Goal: Task Accomplishment & Management: Manage account settings

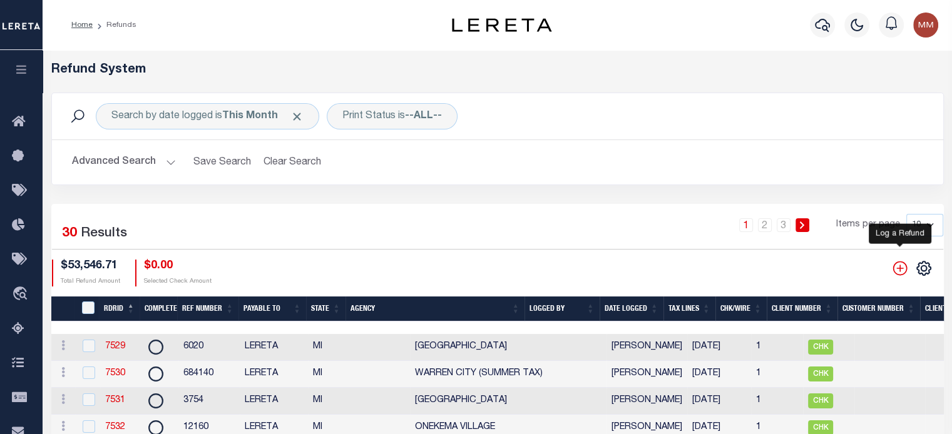
click at [722, 271] on icon "" at bounding box center [900, 268] width 16 height 16
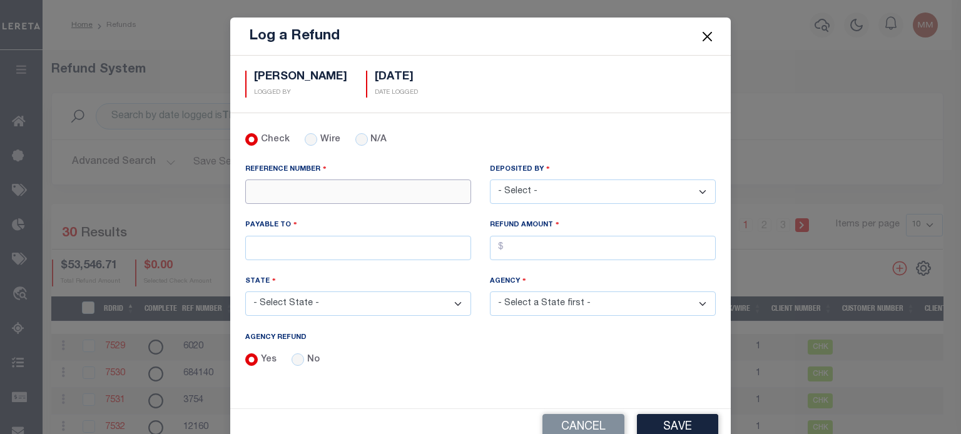
click at [285, 190] on input "REFERENCE NUMBER" at bounding box center [358, 192] width 226 height 24
type input "56653"
click at [542, 198] on select "- Select - [PERSON_NAME] [PERSON_NAME] [PERSON_NAME] [PERSON_NAME] [PERSON_NAME…" at bounding box center [603, 192] width 226 height 24
select select "[PERSON_NAME]"
click at [490, 180] on select "- Select - [PERSON_NAME] [PERSON_NAME] [PERSON_NAME] [PERSON_NAME] [PERSON_NAME…" at bounding box center [603, 192] width 226 height 24
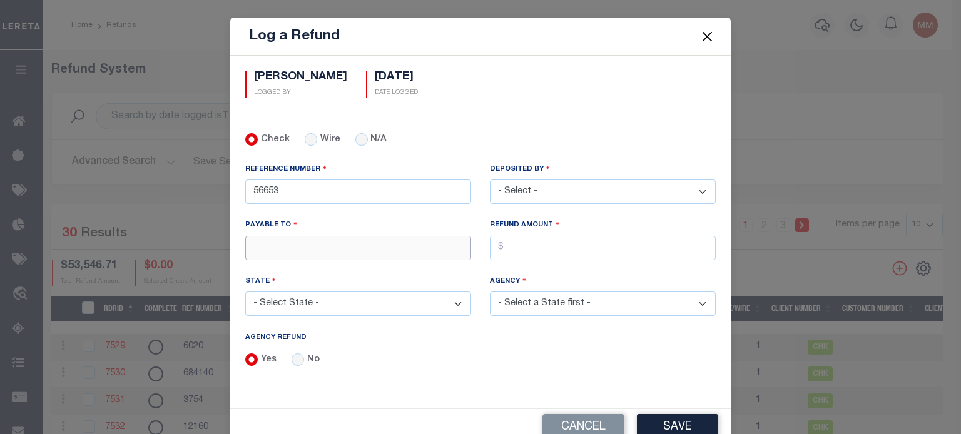
click at [318, 241] on input "PAYABLE TO" at bounding box center [358, 248] width 226 height 24
type input "LERETA LLC"
select select "CA"
click at [521, 241] on input "AGENCY REFUND" at bounding box center [603, 248] width 226 height 24
type input "$948.73"
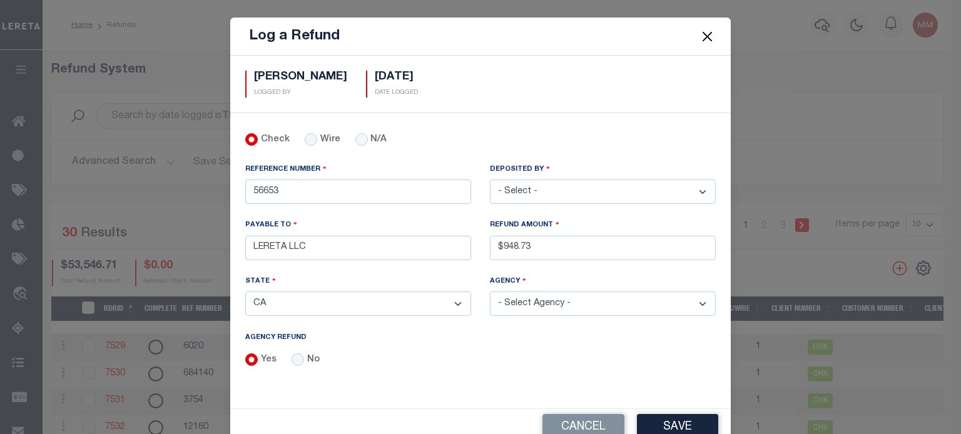
click at [289, 308] on select "- Select State - [US_STATE] AL AR AZ CA CO [GEOGRAPHIC_DATA] [GEOGRAPHIC_DATA] …" at bounding box center [358, 304] width 226 height 24
select select "NY"
click at [245, 292] on select "- Select State - [US_STATE] AL AR AZ CA CO [GEOGRAPHIC_DATA] [GEOGRAPHIC_DATA] …" at bounding box center [358, 304] width 226 height 24
click at [554, 301] on select "- Select Agency - [PERSON_NAME][GEOGRAPHIC_DATA] [PERSON_NAME][GEOGRAPHIC_DATA]…" at bounding box center [603, 304] width 226 height 24
select select "3600104001"
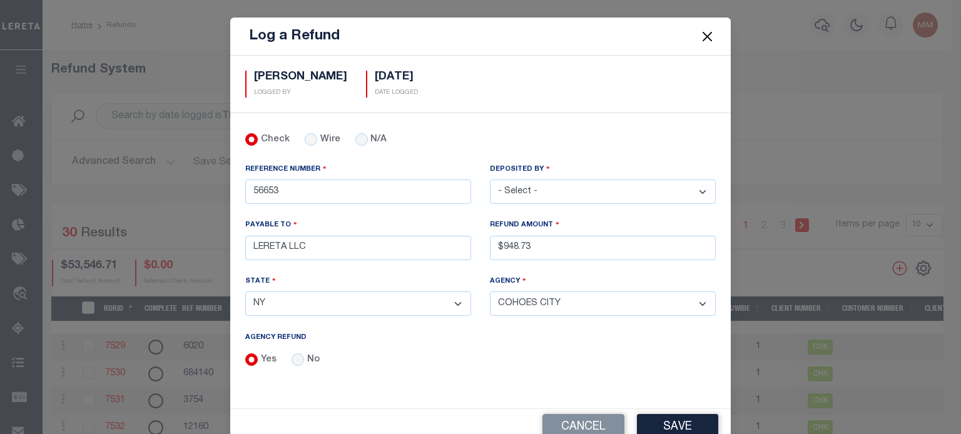
click at [490, 292] on select "- Select Agency - [PERSON_NAME][GEOGRAPHIC_DATA] [PERSON_NAME][GEOGRAPHIC_DATA]…" at bounding box center [603, 304] width 226 height 24
click at [682, 416] on button "Save" at bounding box center [677, 427] width 81 height 27
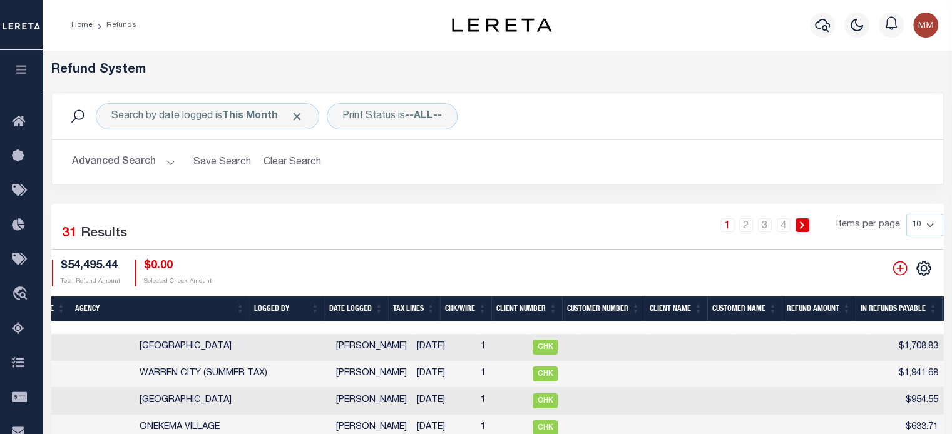
click at [362, 304] on th "Date Logged" at bounding box center [356, 310] width 64 height 26
click at [366, 307] on th "Date Logged" at bounding box center [356, 310] width 64 height 26
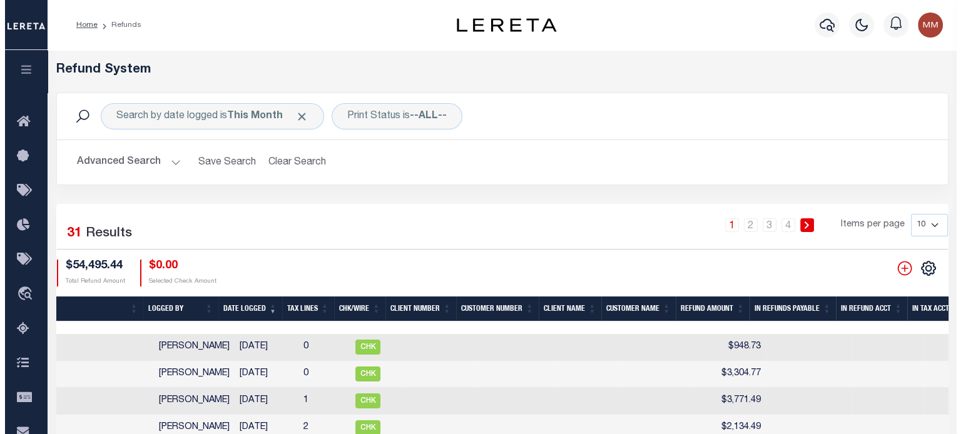
scroll to position [0, 651]
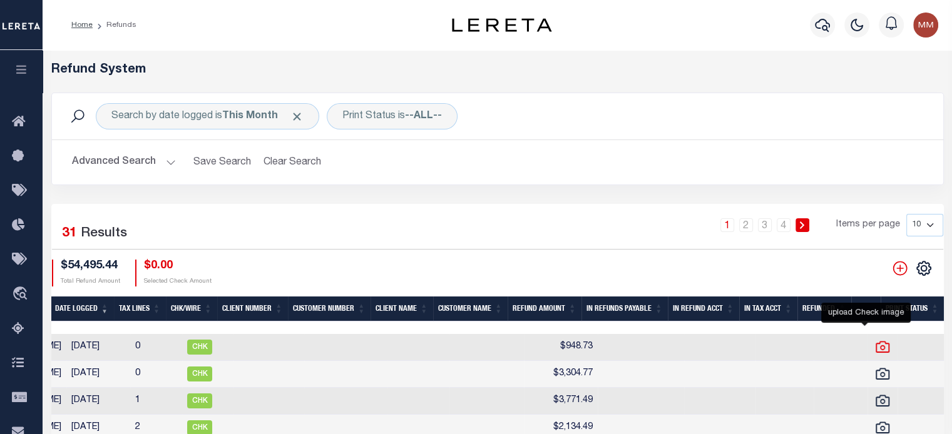
click at [722, 348] on icon at bounding box center [882, 347] width 16 height 16
checkbox input "true"
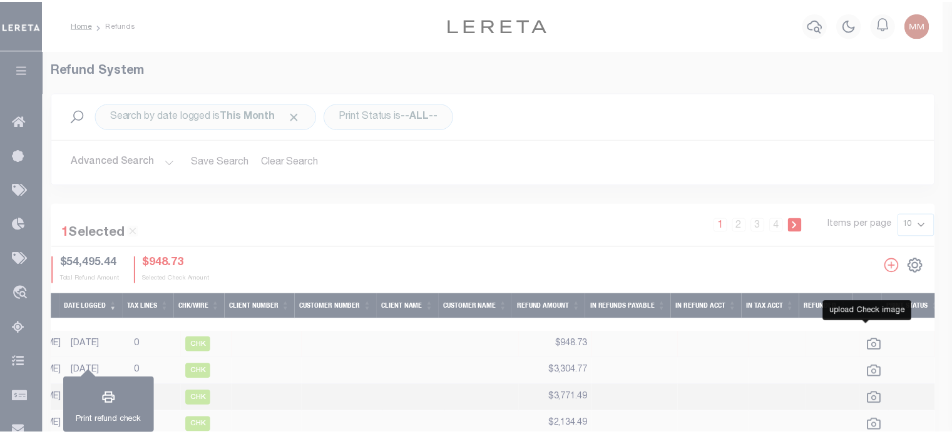
scroll to position [0, 642]
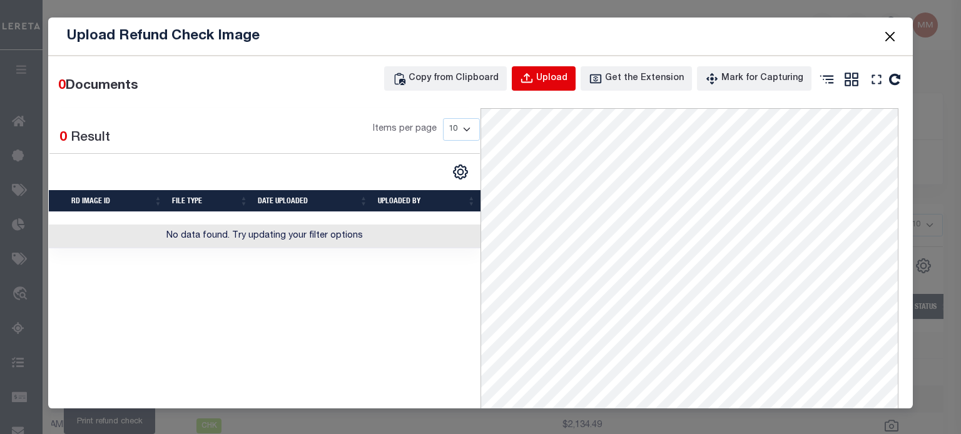
click at [534, 78] on icon "button" at bounding box center [527, 79] width 14 height 14
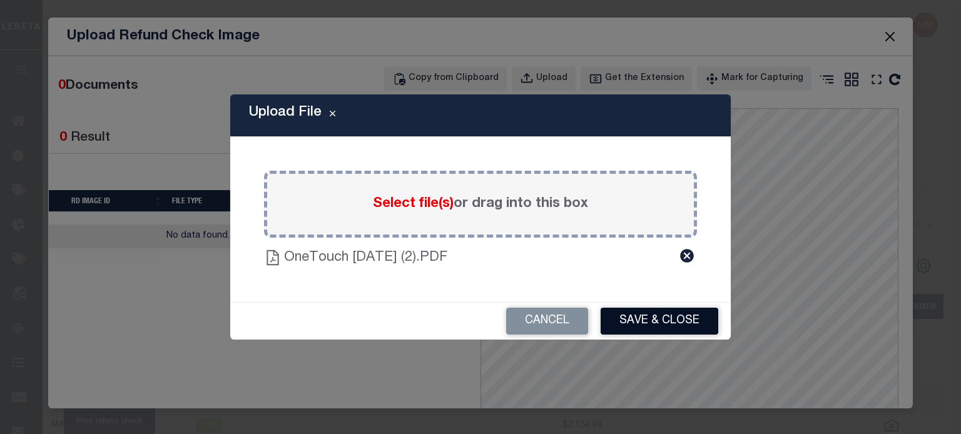
click at [672, 324] on button "Save & Close" at bounding box center [660, 321] width 118 height 27
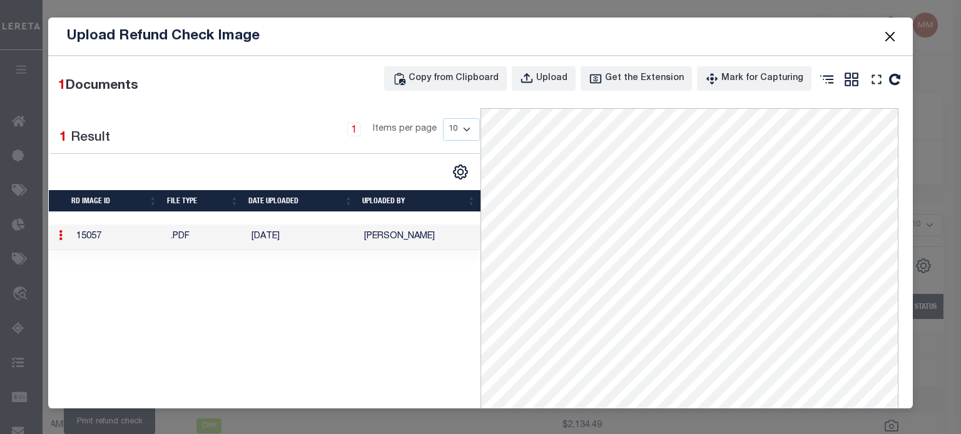
click at [722, 38] on button "Close" at bounding box center [890, 36] width 16 height 16
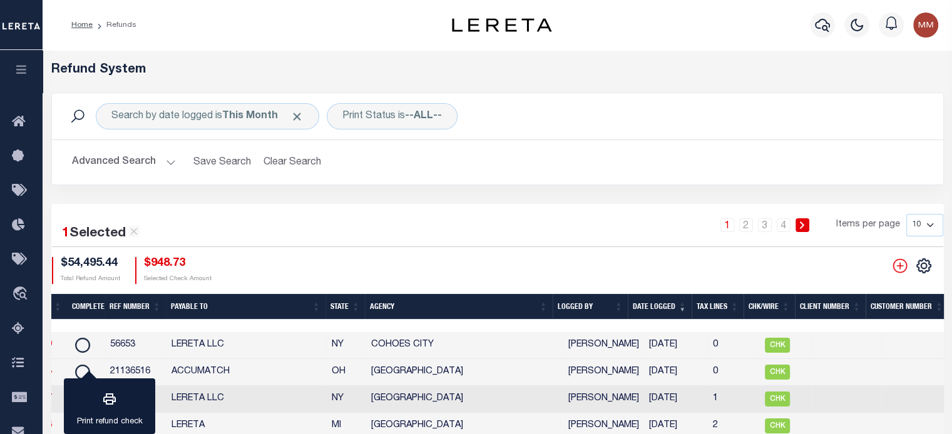
scroll to position [0, 0]
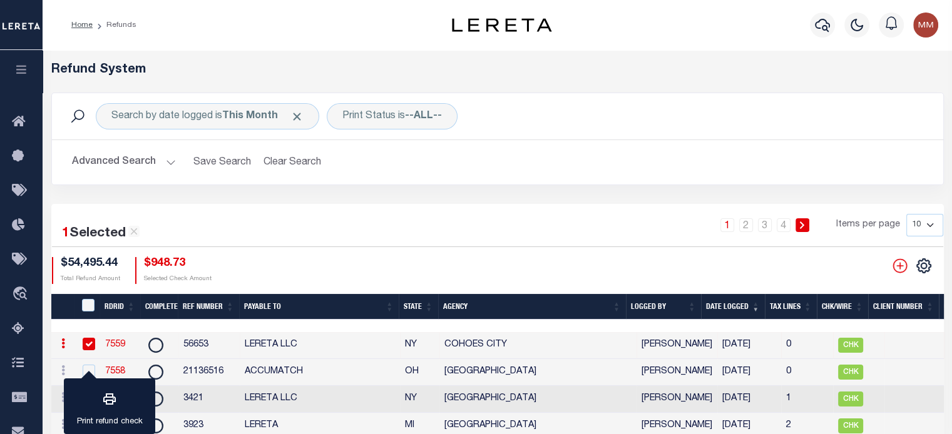
click at [118, 346] on link "7559" at bounding box center [115, 344] width 20 height 9
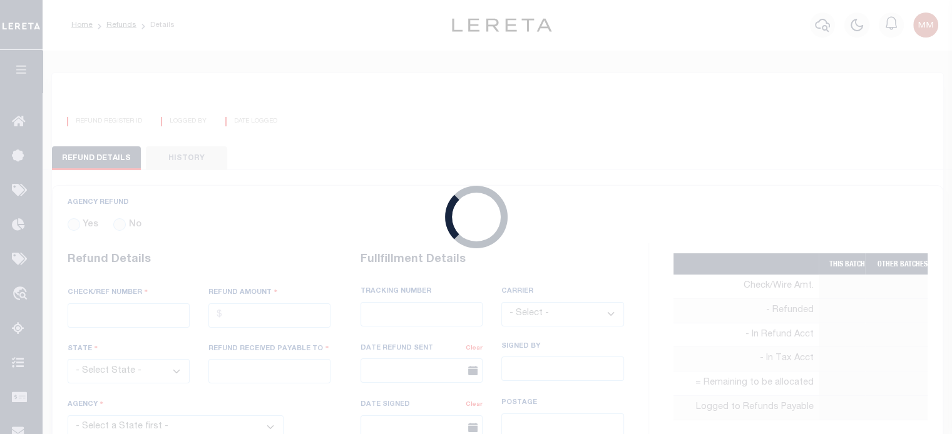
radio input "true"
type input "56653"
type input "$948.73"
select select "NY"
type input "LERETA LLC"
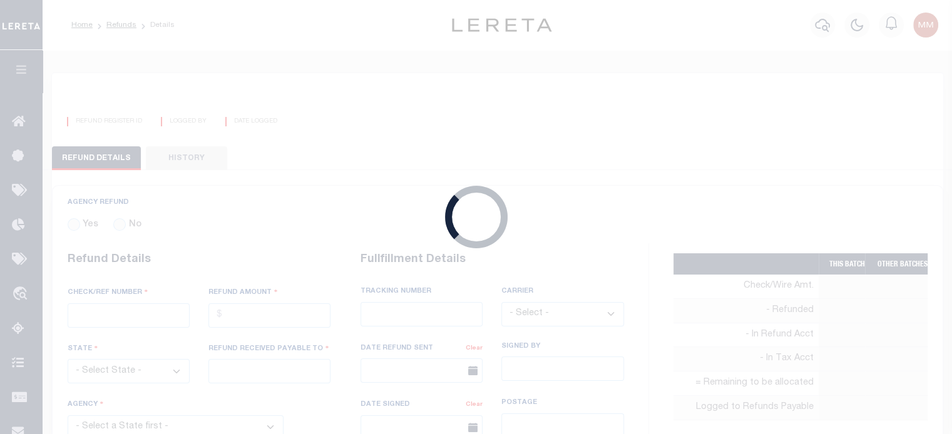
select select
type input "[PERSON_NAME]"
type input "[DATE]"
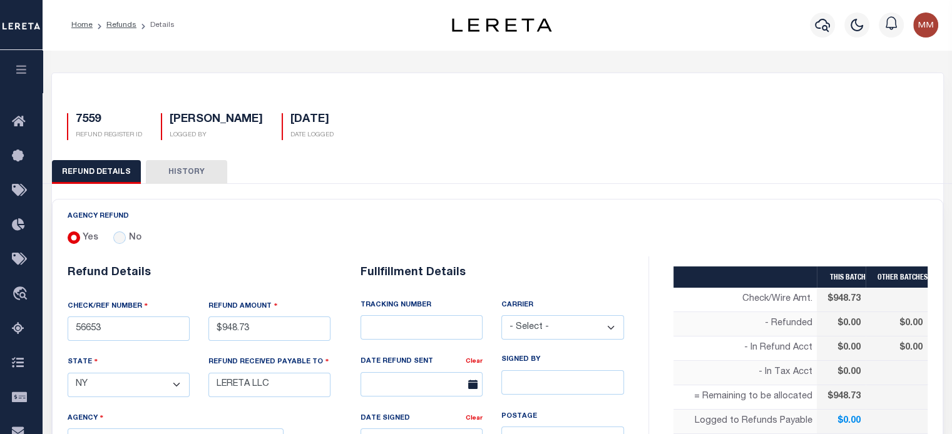
select select "3600104001"
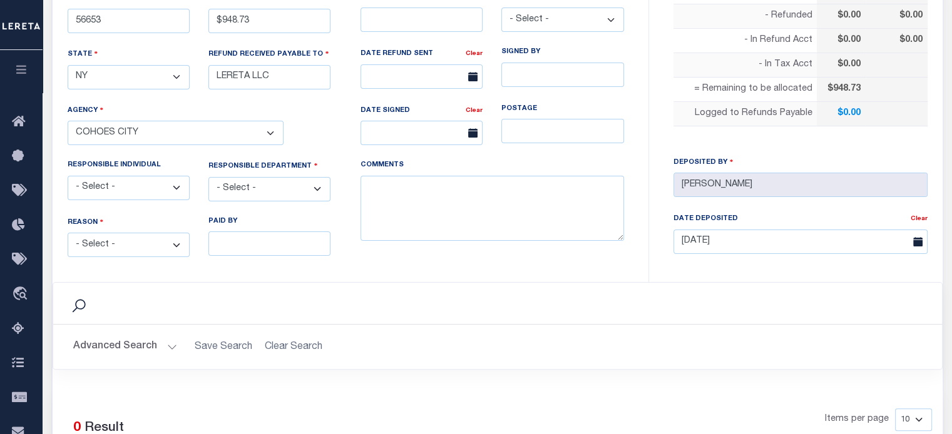
scroll to position [313, 0]
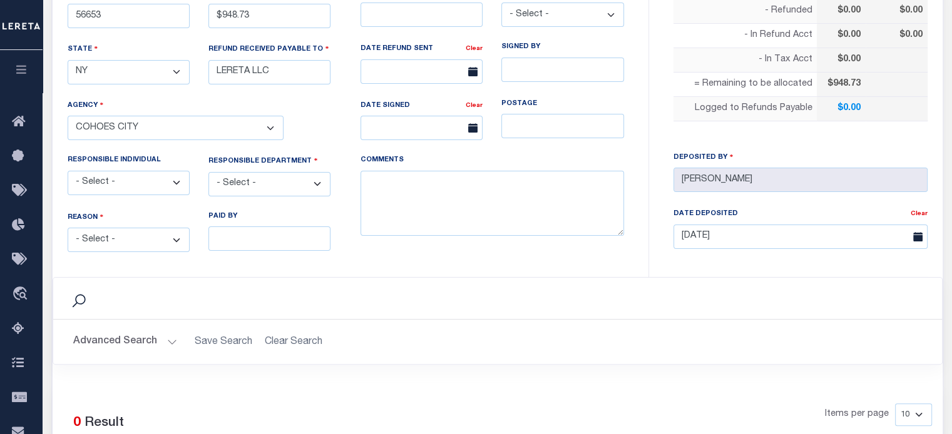
click at [116, 234] on select "- Select - Change In Value Discount Applied Duplicate Payment Exemption Applied…" at bounding box center [129, 240] width 122 height 24
select select "OVP"
click at [68, 228] on select "- Select - Change In Value Discount Applied Duplicate Payment Exemption Applied…" at bounding box center [129, 240] width 122 height 24
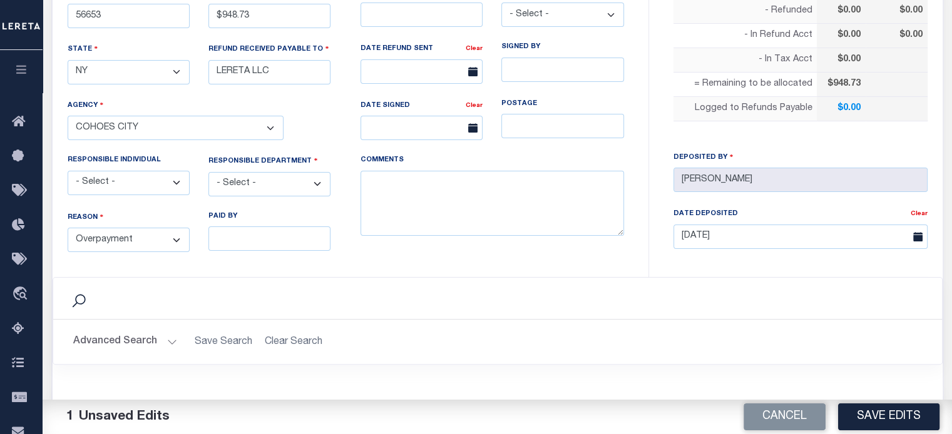
click at [244, 173] on select "- Select - 3rd Party Accounting AI Collector Customer Customer Service FactR JA…" at bounding box center [269, 184] width 122 height 24
select select "COL"
click at [208, 172] on select "- Select - 3rd Party Accounting AI Collector Customer Customer Service FactR JA…" at bounding box center [269, 184] width 122 height 24
drag, startPoint x: 481, startPoint y: 204, endPoint x: 497, endPoint y: 207, distance: 16.6
click at [484, 205] on textarea "COMMENTS" at bounding box center [493, 204] width 264 height 66
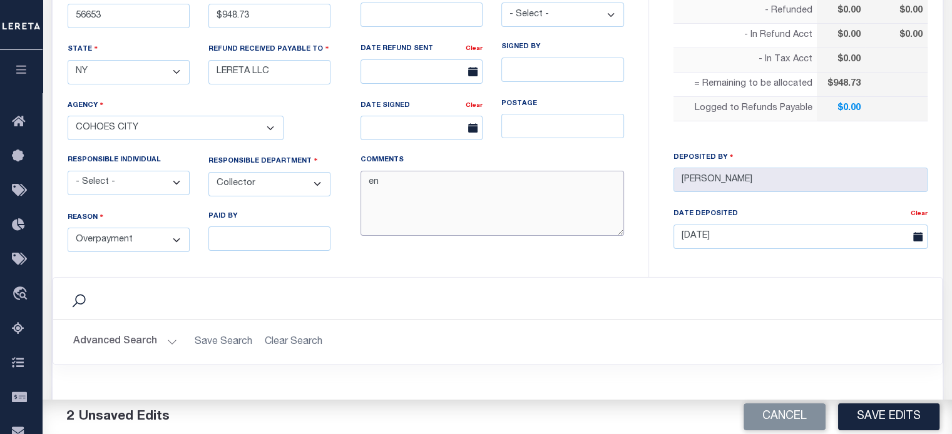
type textarea "e"
type textarea "ENDORSING CK TO LENDER"
click at [722, 414] on button "Save Edits" at bounding box center [888, 417] width 101 height 27
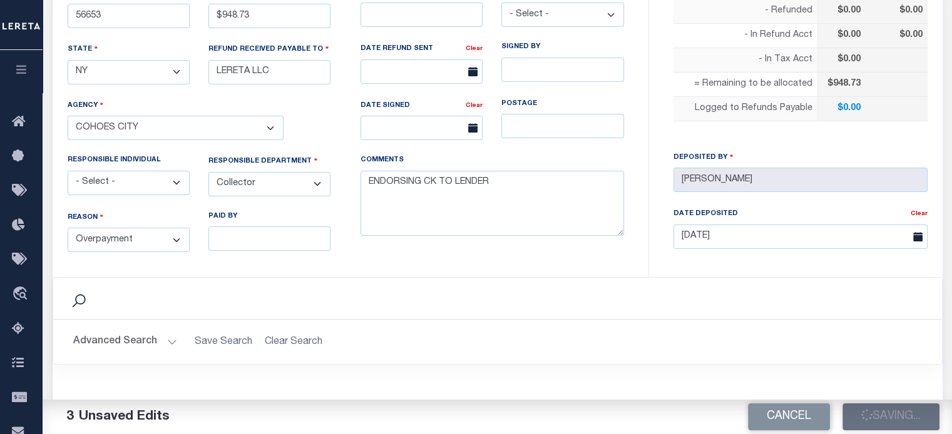
type input "$948.73"
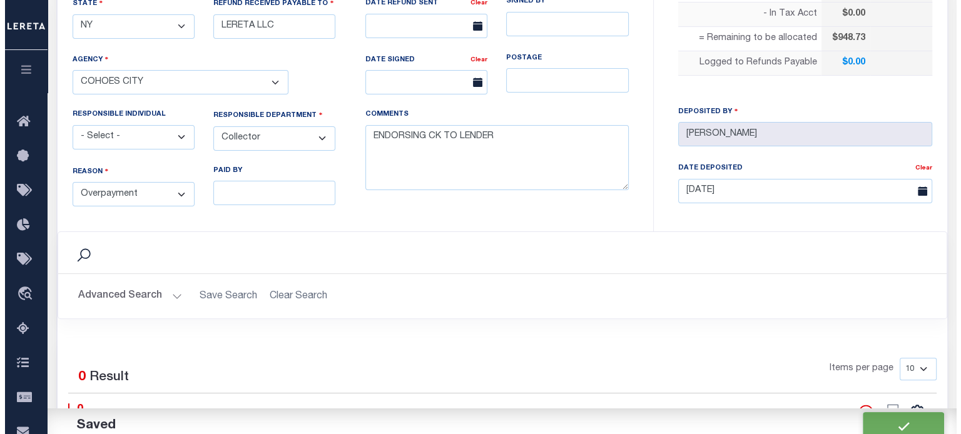
scroll to position [626, 0]
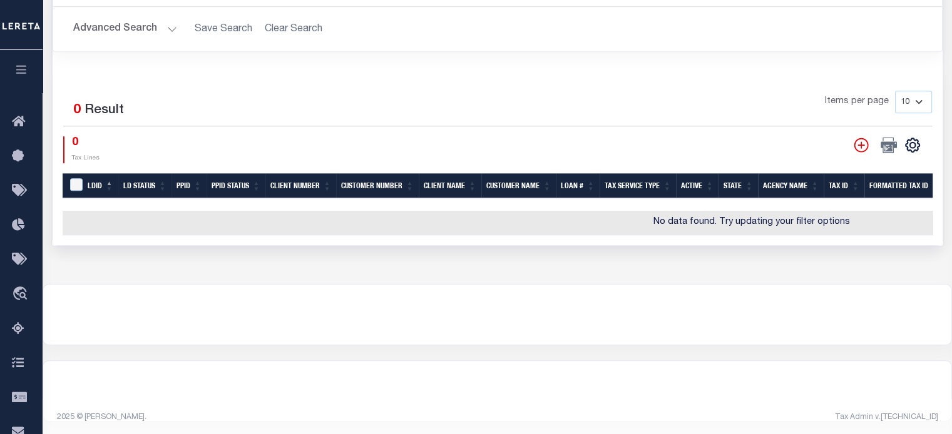
click at [722, 143] on icon at bounding box center [861, 145] width 16 height 16
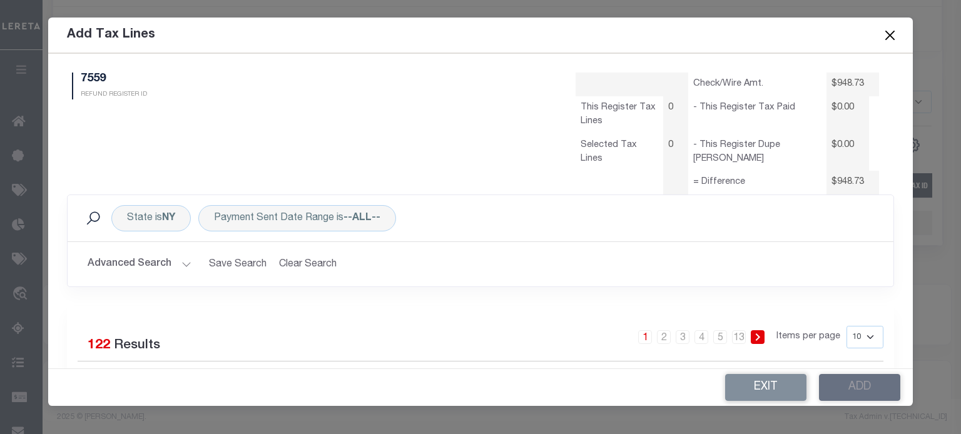
click at [166, 269] on button "Advanced Search" at bounding box center [140, 264] width 104 height 24
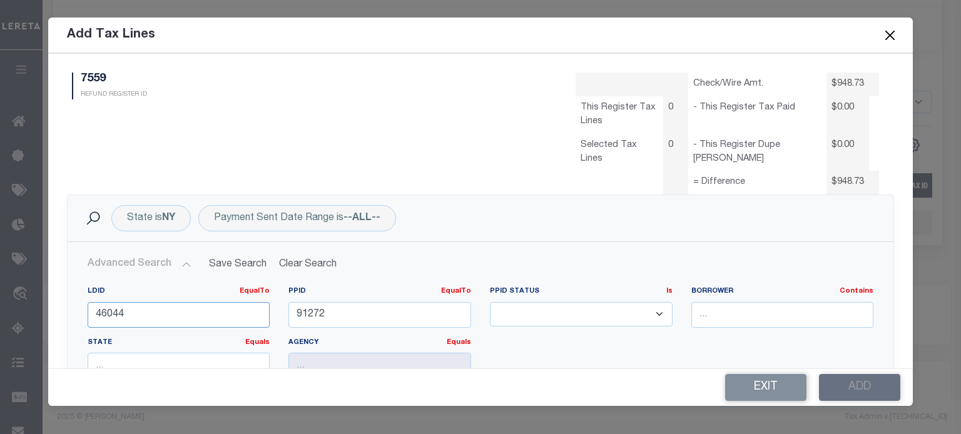
drag, startPoint x: 153, startPoint y: 321, endPoint x: -103, endPoint y: 306, distance: 256.4
type input "46044"
drag, startPoint x: 335, startPoint y: 317, endPoint x: 79, endPoint y: 292, distance: 257.2
click at [168, 305] on div "LDID EqualTo Equals Is Not Equal To Is Greater Than Is Less Than 46044 PPID Equ…" at bounding box center [480, 338] width 805 height 102
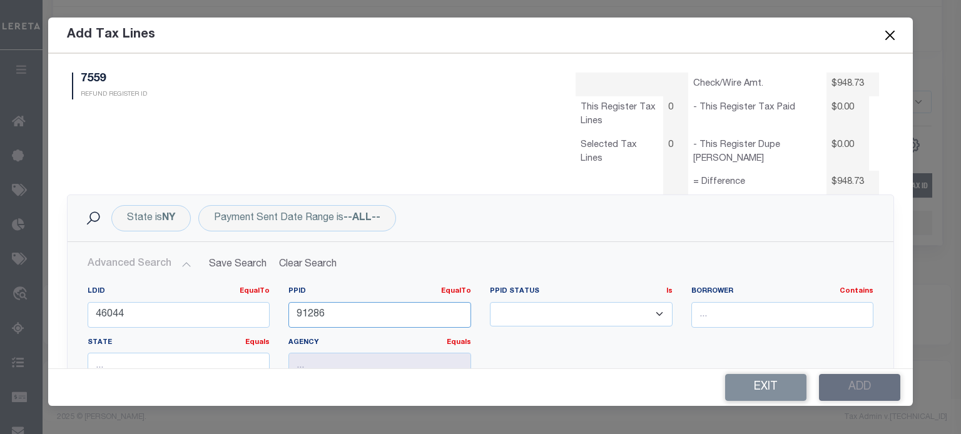
type input "91286"
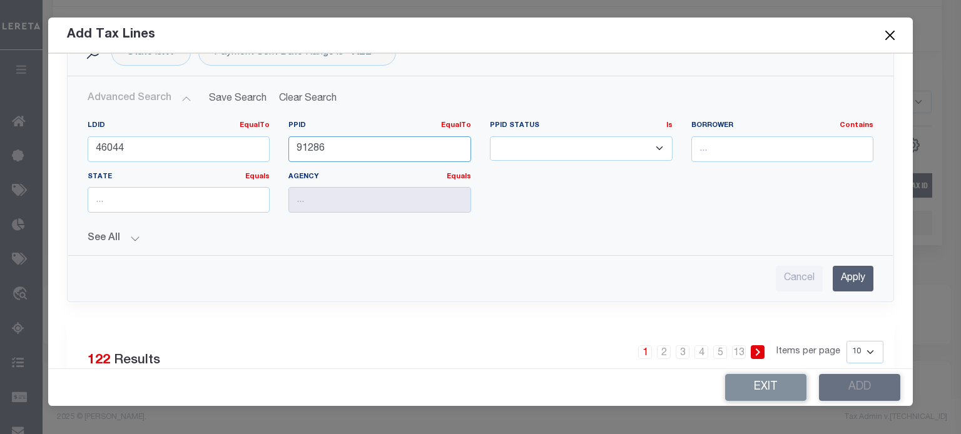
scroll to position [188, 0]
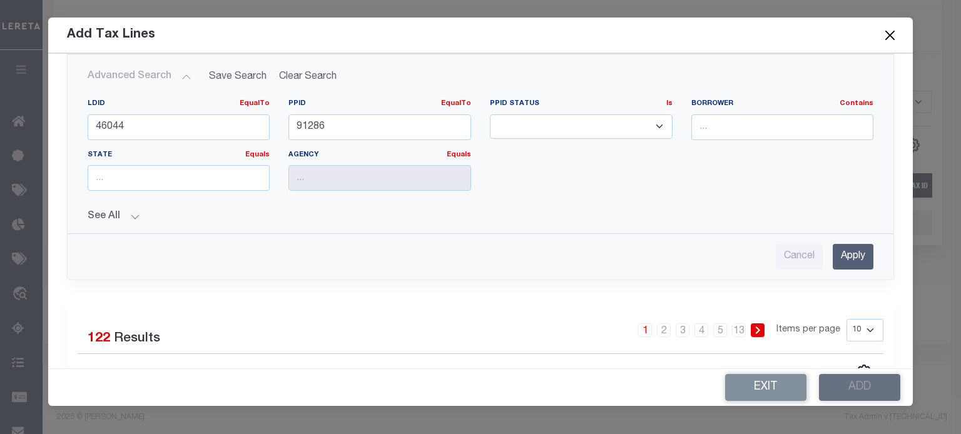
click at [722, 247] on input "Apply" at bounding box center [853, 257] width 41 height 26
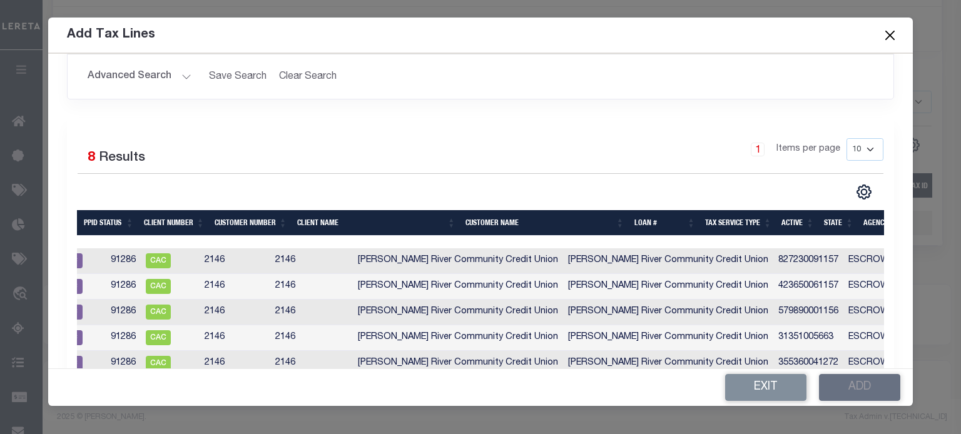
scroll to position [0, 149]
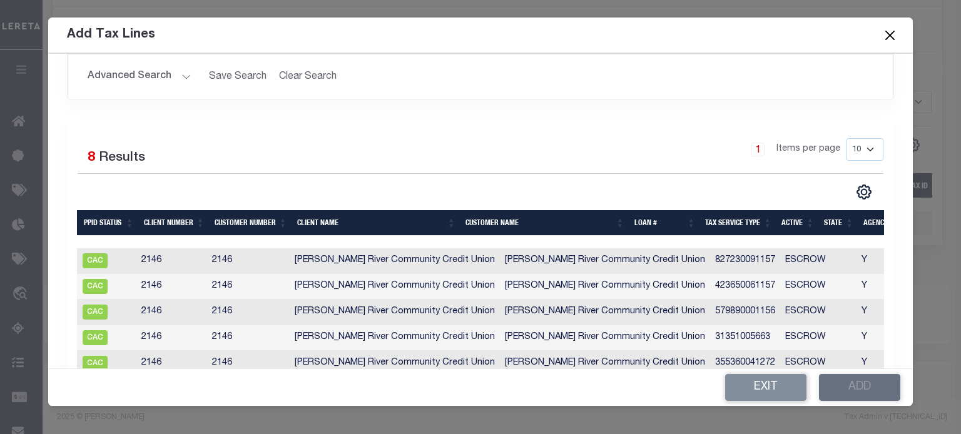
click at [651, 218] on th "Loan #" at bounding box center [665, 223] width 71 height 26
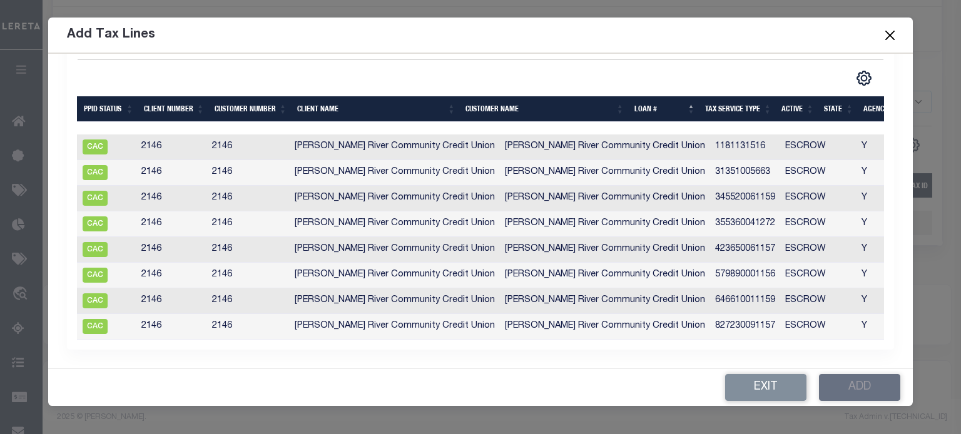
scroll to position [309, 0]
click at [710, 318] on td "827230091157" at bounding box center [745, 327] width 70 height 26
checkbox input "true"
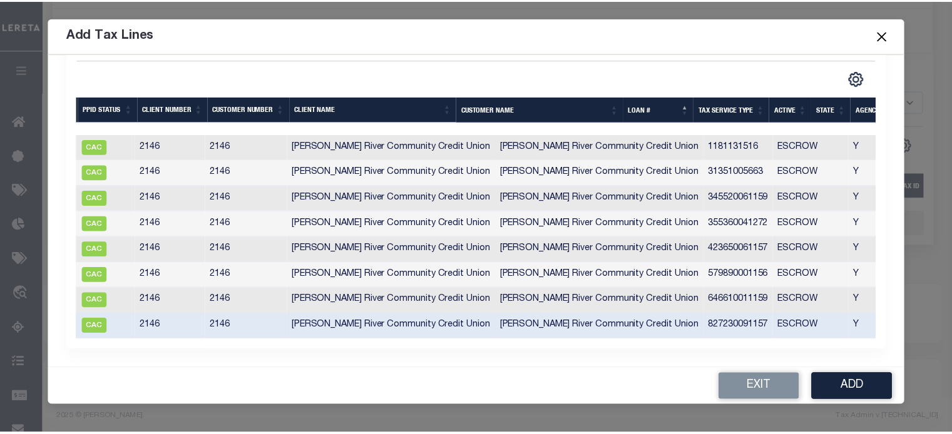
scroll to position [306, 0]
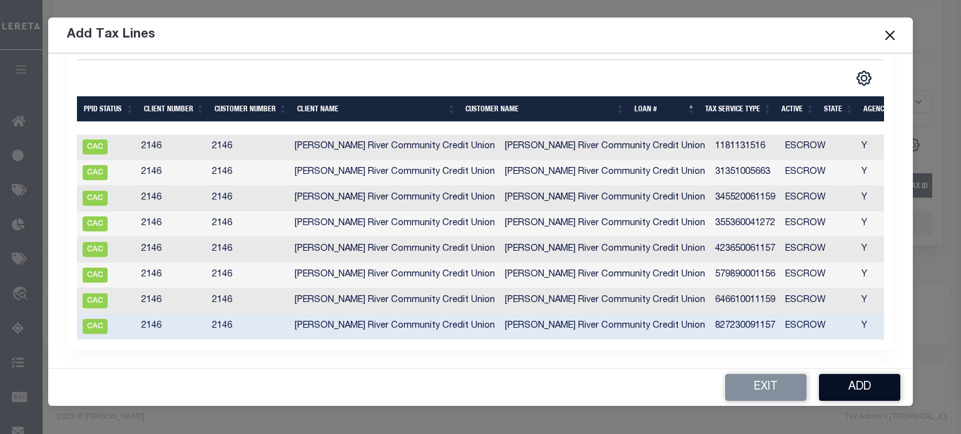
click at [722, 382] on button "Add" at bounding box center [859, 387] width 81 height 27
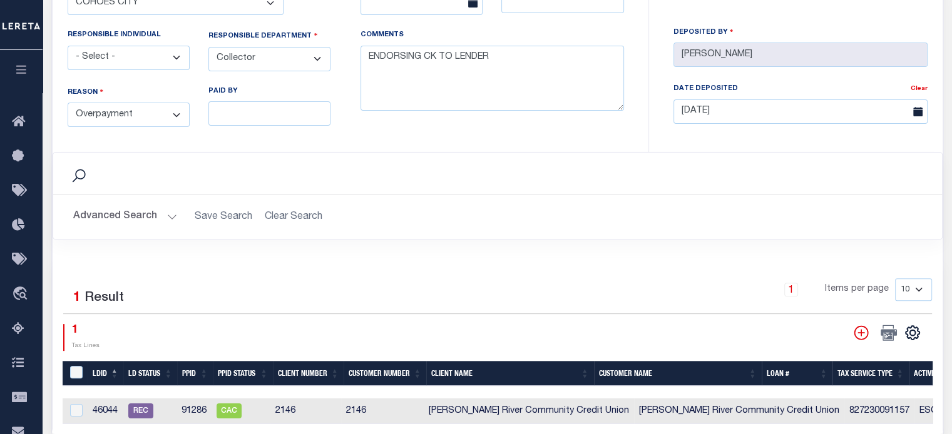
scroll to position [188, 0]
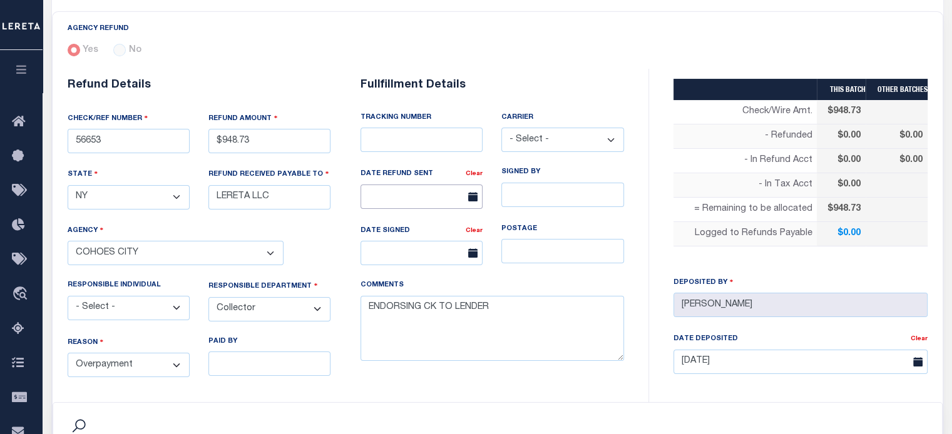
click at [387, 201] on input "text" at bounding box center [422, 197] width 122 height 24
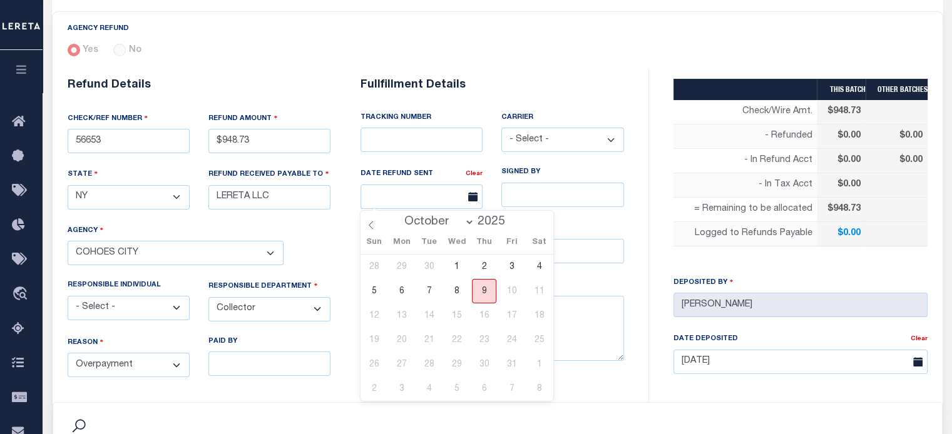
drag, startPoint x: 479, startPoint y: 292, endPoint x: 483, endPoint y: 279, distance: 13.7
click at [481, 292] on span "9" at bounding box center [484, 291] width 24 height 24
type input "[DATE]"
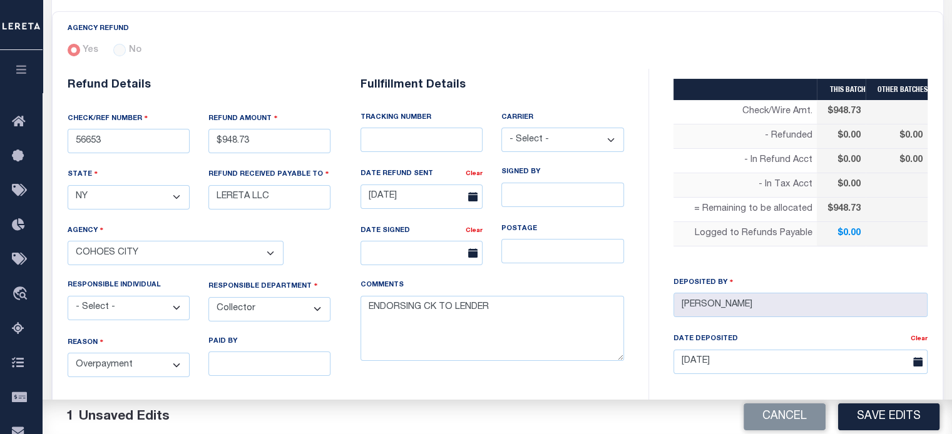
click at [539, 139] on select "- Select - Fedex USPS" at bounding box center [562, 140] width 122 height 24
select select "FDX"
click at [501, 128] on select "- Select - Fedex USPS" at bounding box center [562, 140] width 122 height 24
click at [439, 141] on input "text" at bounding box center [422, 140] width 122 height 24
type input "8850 4052 0158"
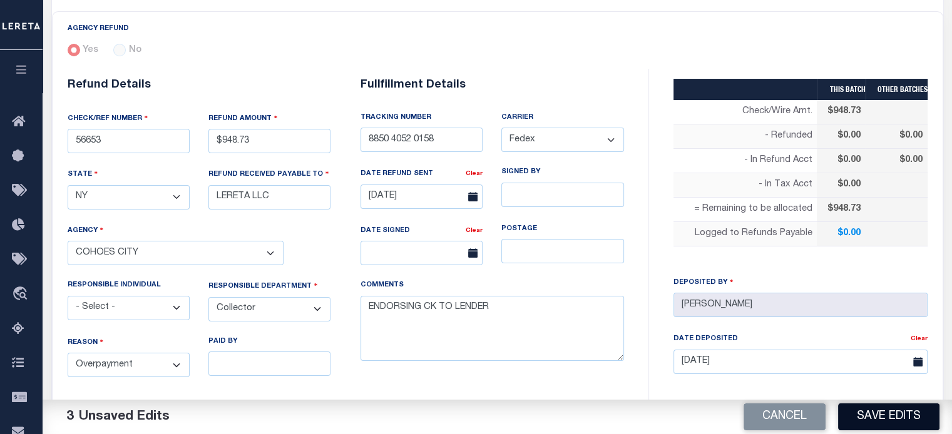
click at [722, 414] on button "Save Edits" at bounding box center [888, 417] width 101 height 27
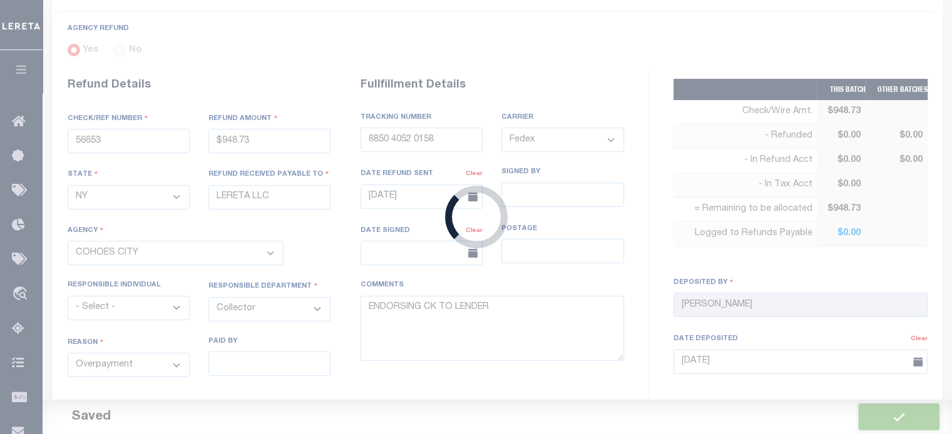
type input "$948.73"
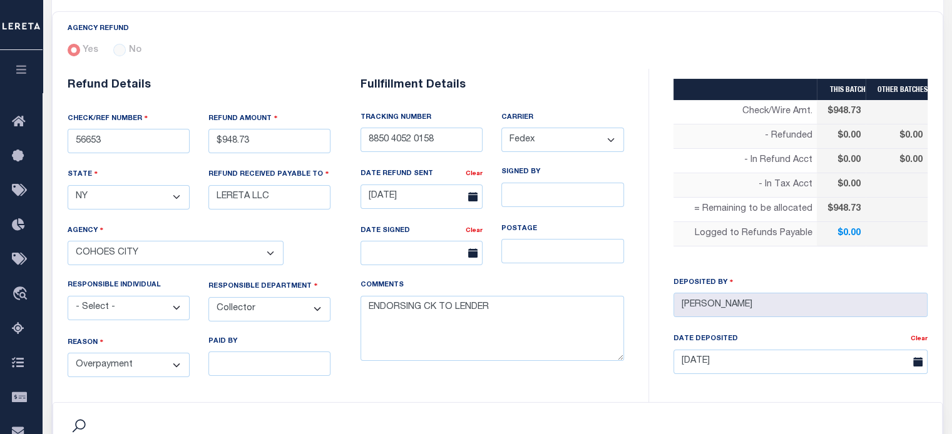
click at [595, 375] on div "COMMENTS ENDORSING CK TO LENDER" at bounding box center [492, 328] width 282 height 96
click at [694, 406] on div "Search" at bounding box center [497, 423] width 889 height 41
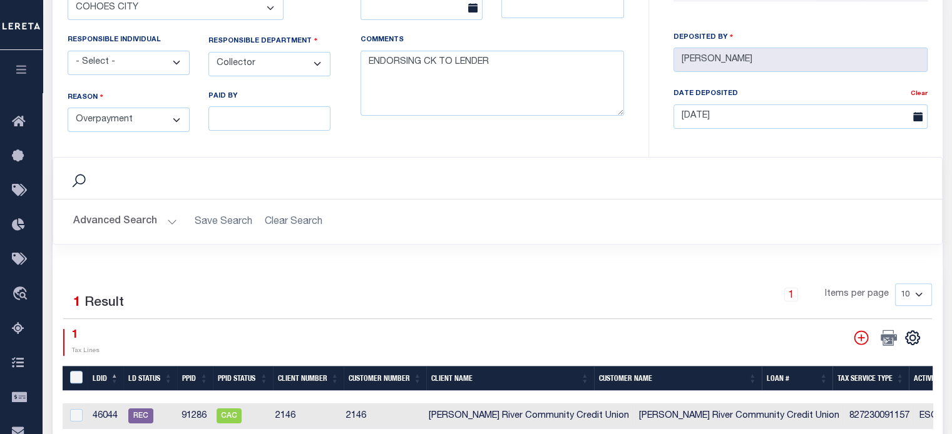
scroll to position [0, 0]
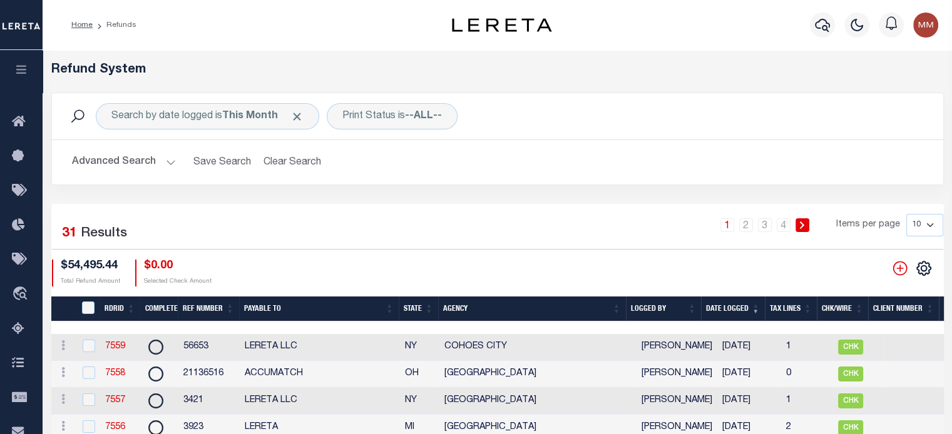
click at [119, 408] on td "7557" at bounding box center [120, 401] width 41 height 27
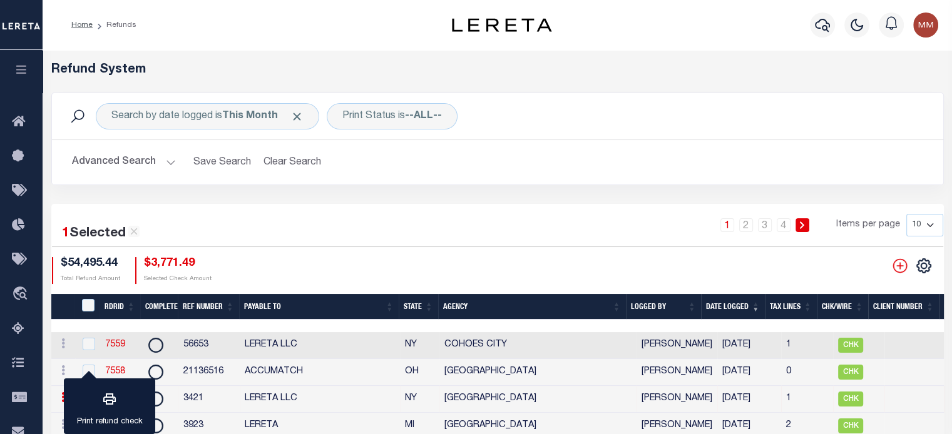
click at [461, 407] on td "[GEOGRAPHIC_DATA]" at bounding box center [537, 399] width 197 height 27
checkbox input "false"
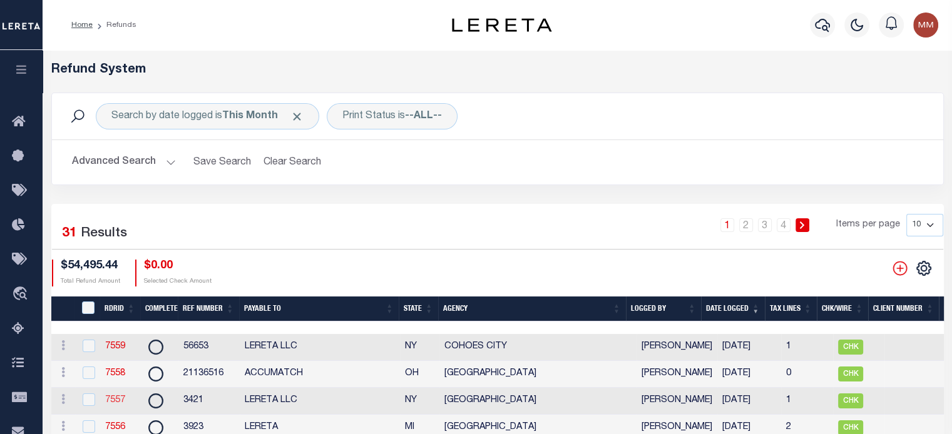
click at [117, 404] on link "7557" at bounding box center [115, 400] width 20 height 9
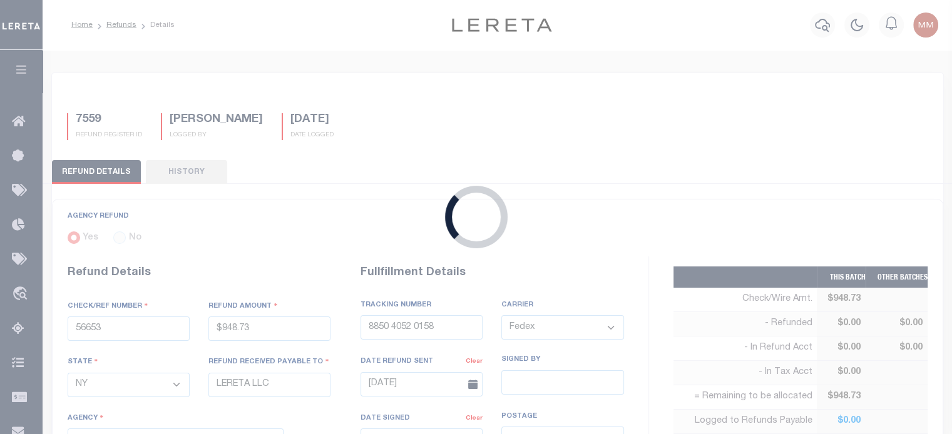
type input "3421"
type input "$3,771.49"
select select "3611317008"
select select
type input "[DATE]"
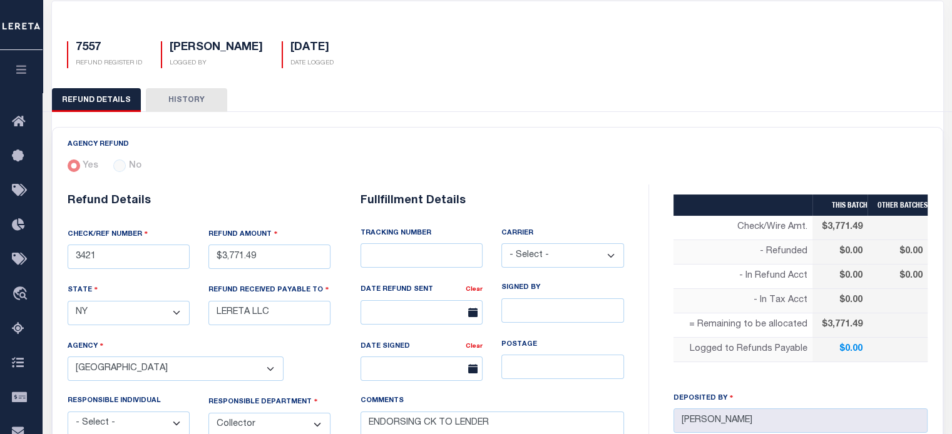
scroll to position [69, 0]
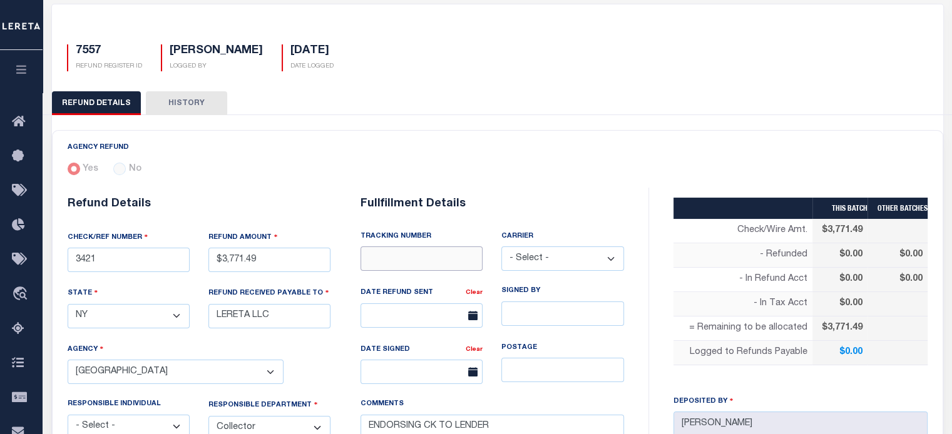
click at [394, 265] on input "text" at bounding box center [422, 259] width 122 height 24
type input "8850 4052 0158"
drag, startPoint x: 553, startPoint y: 263, endPoint x: 550, endPoint y: 269, distance: 6.4
click at [553, 263] on select "- Select - Fedex USPS" at bounding box center [562, 259] width 122 height 24
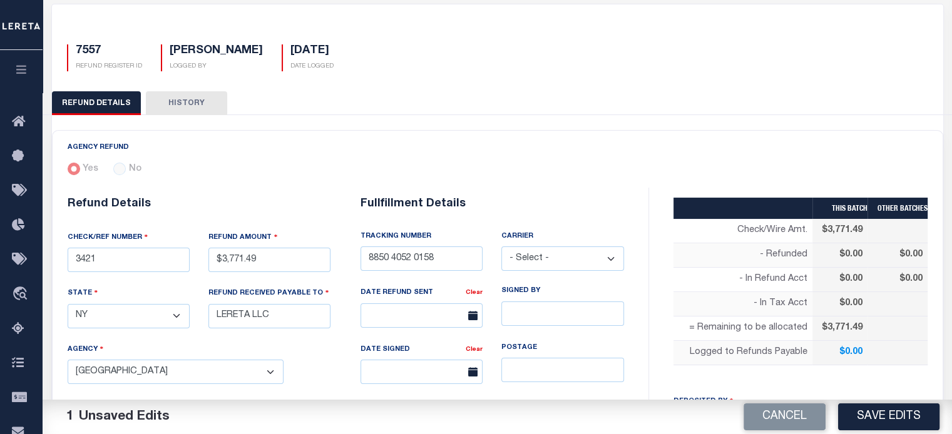
select select "FDX"
click at [501, 247] on select "- Select - Fedex USPS" at bounding box center [562, 259] width 122 height 24
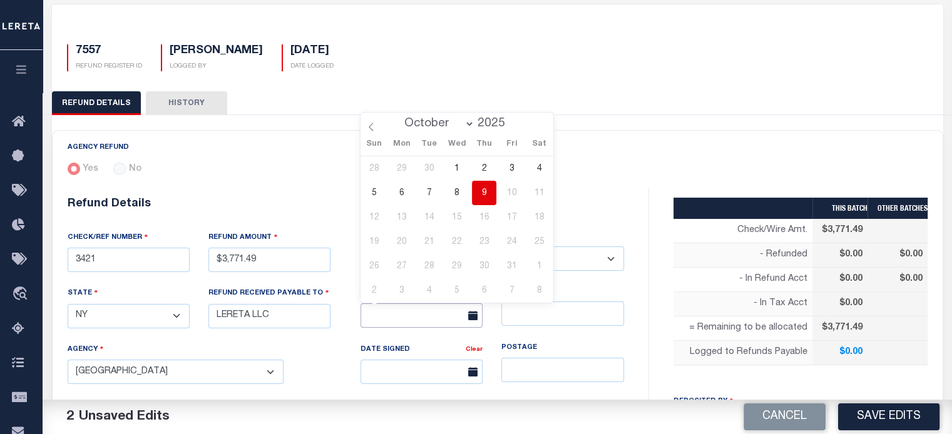
click at [396, 309] on input "text" at bounding box center [422, 316] width 122 height 24
click at [486, 199] on span "9" at bounding box center [484, 193] width 24 height 24
type input "[DATE]"
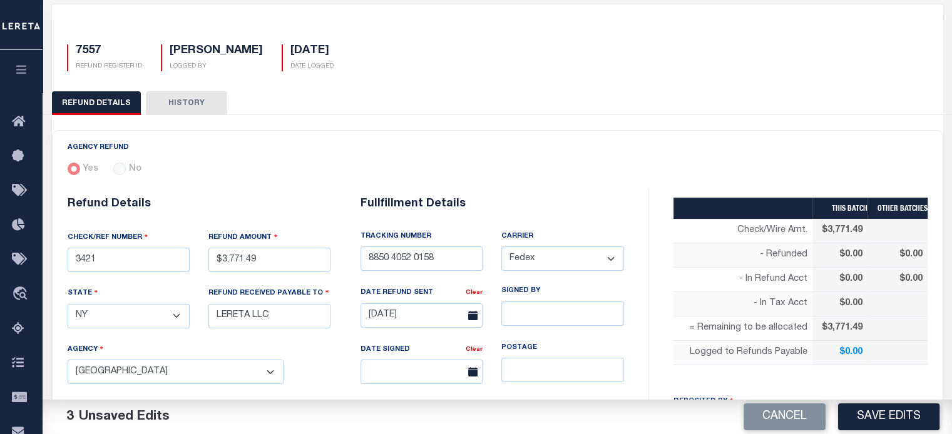
click at [722, 417] on button "Save Edits" at bounding box center [888, 417] width 101 height 27
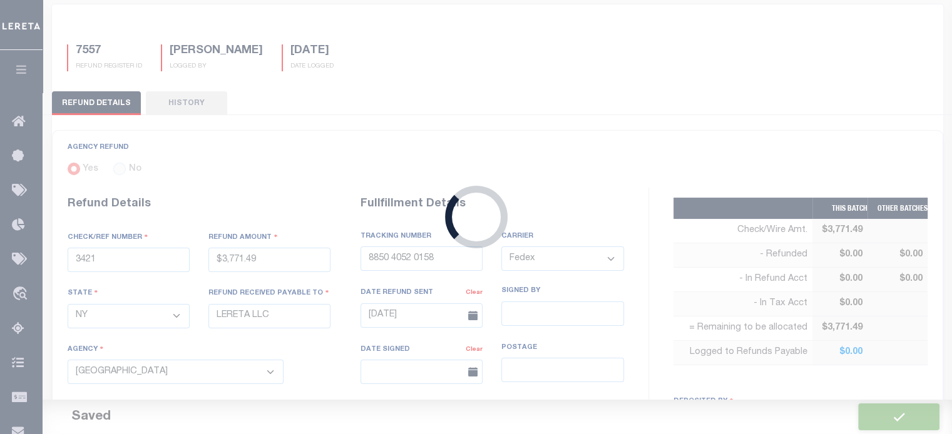
type input "$3,771.49"
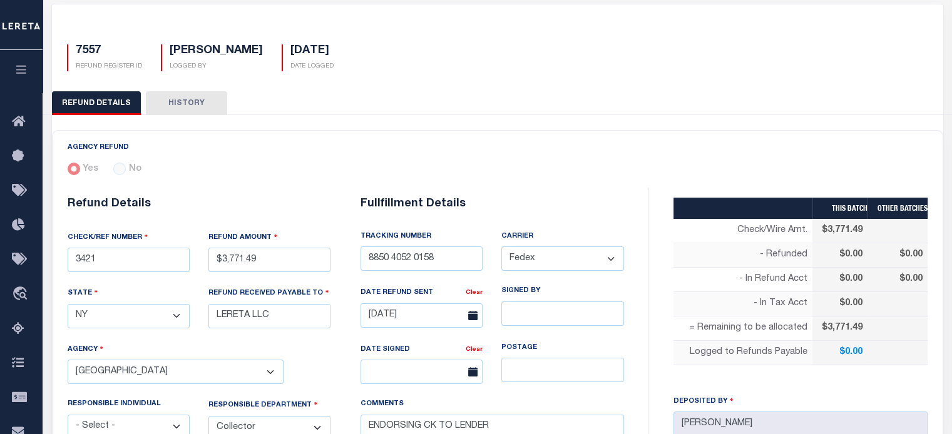
scroll to position [382, 0]
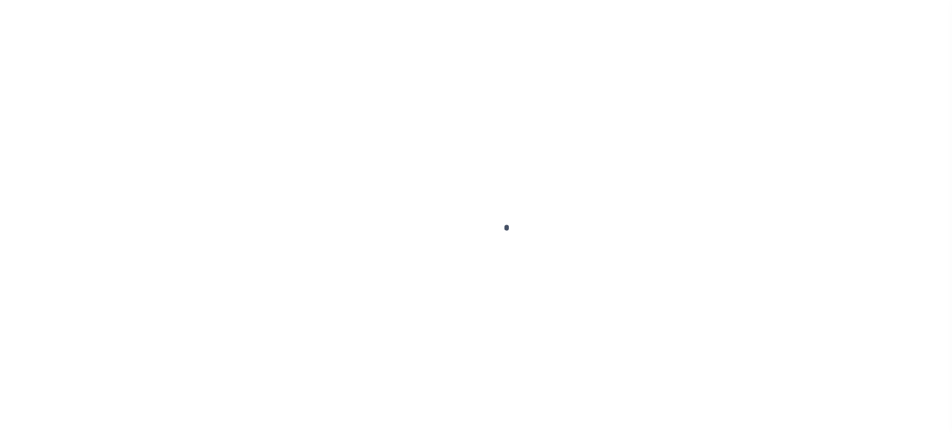
scroll to position [178, 0]
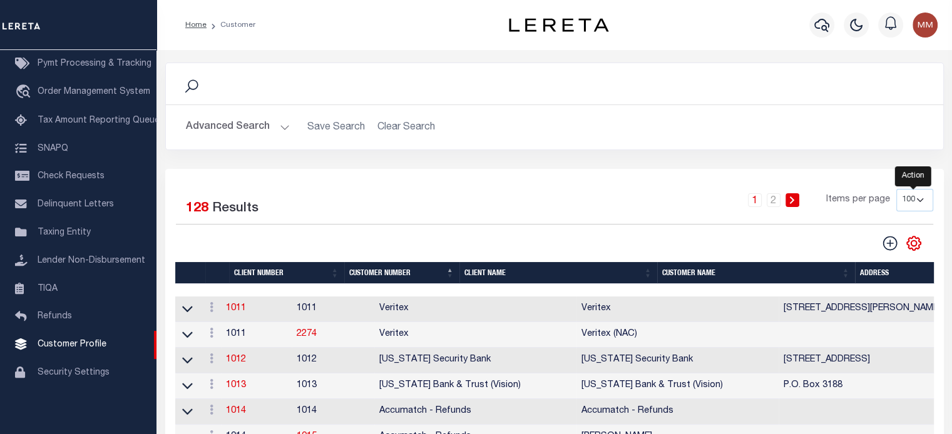
click at [913, 246] on icon "" at bounding box center [914, 243] width 6 height 6
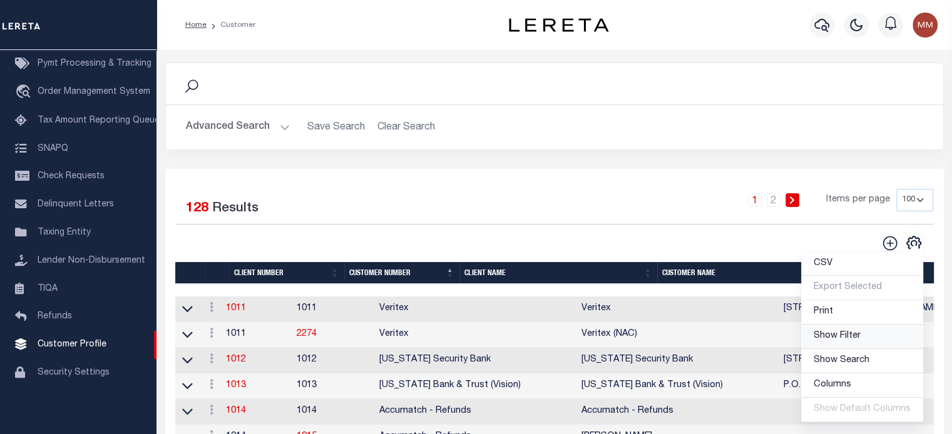
click at [849, 340] on span "Show Filter" at bounding box center [837, 336] width 47 height 9
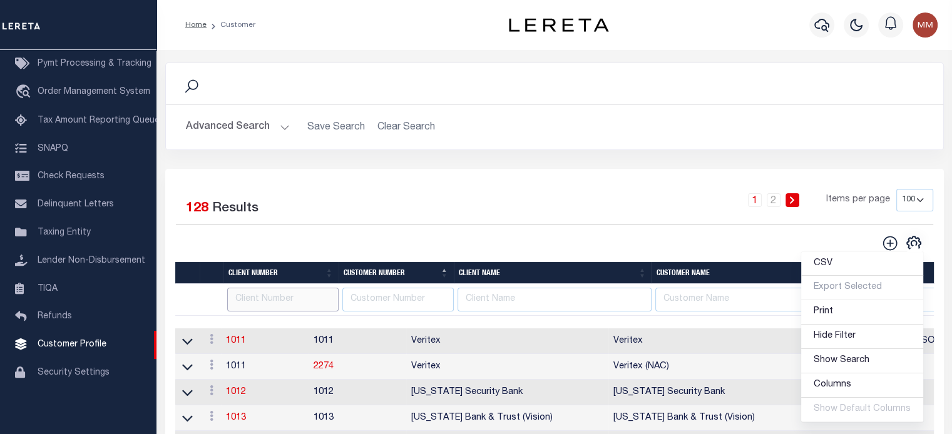
drag, startPoint x: 267, startPoint y: 310, endPoint x: 275, endPoint y: 310, distance: 8.2
click at [267, 310] on input "text" at bounding box center [282, 300] width 111 height 24
type input "2146"
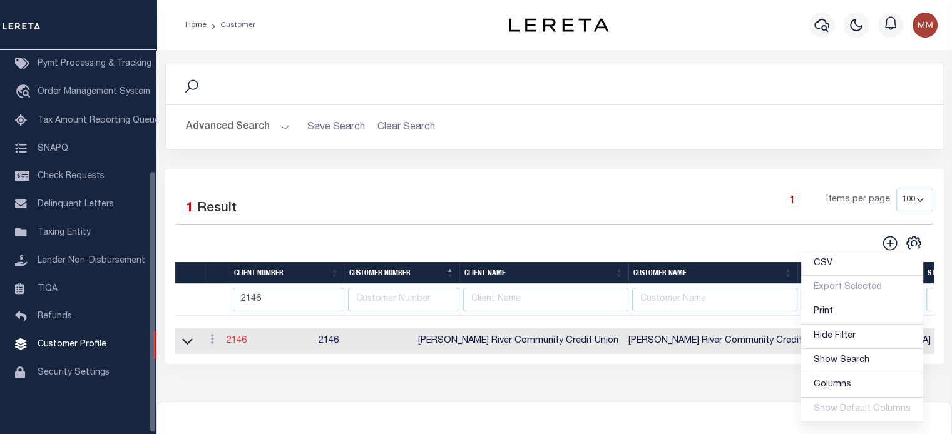
click at [243, 343] on link "2146" at bounding box center [237, 341] width 20 height 9
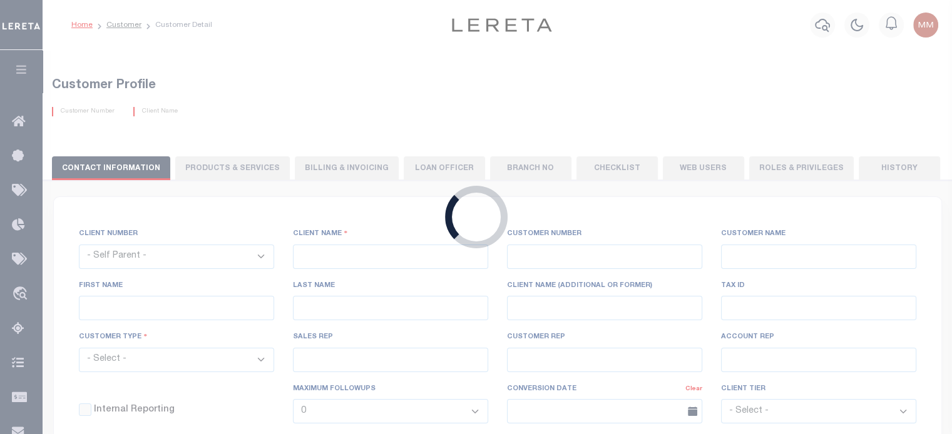
select select
type input "[PERSON_NAME] River Community Credit Union"
type input "2146"
type input "[PERSON_NAME] River Community Credit Union"
type input "Catherine"
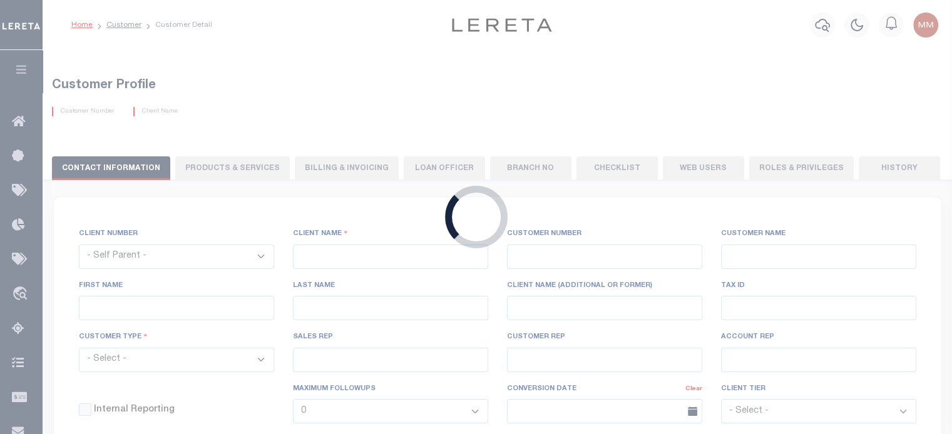
type input "Carpenter"
select select "Residential"
type input "Dennis Gassoway"
type input "[PERSON_NAME]"
type input "Beth Wiebe"
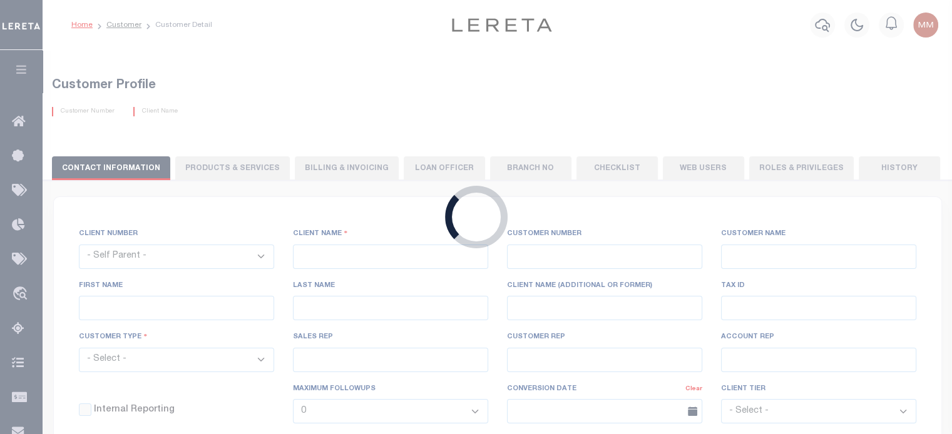
select select "FIS"
checkbox input "true"
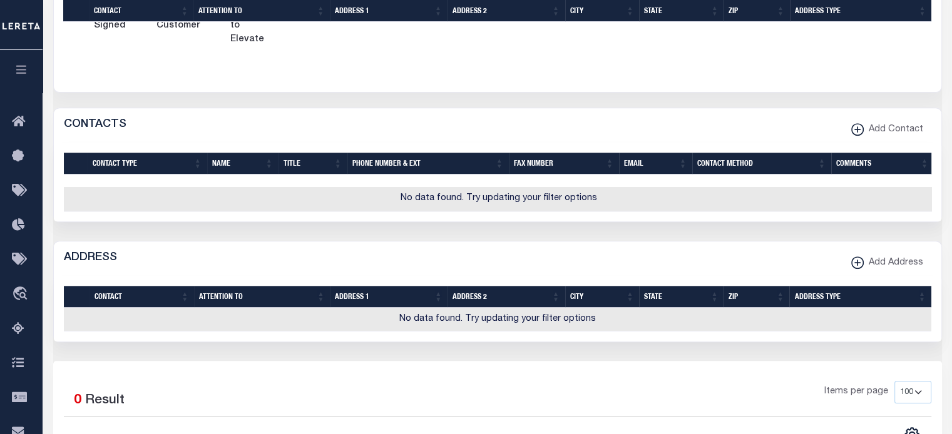
scroll to position [814, 0]
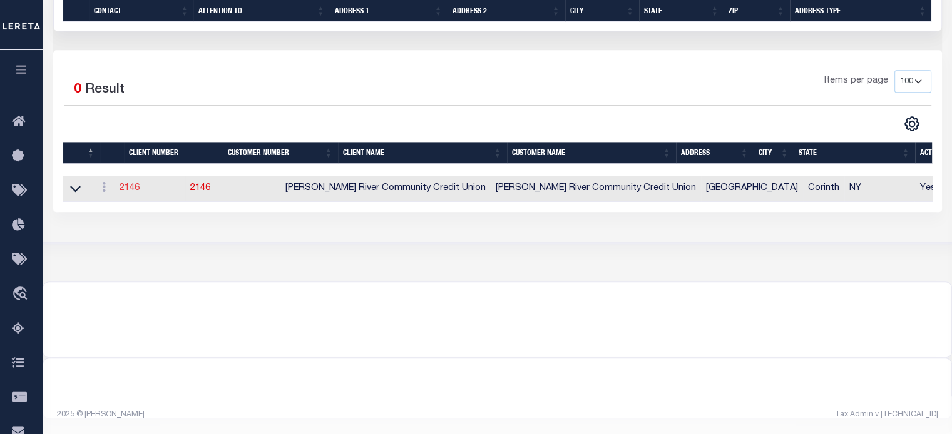
click at [136, 193] on link "2146" at bounding box center [130, 188] width 20 height 9
